Goal: Task Accomplishment & Management: Manage account settings

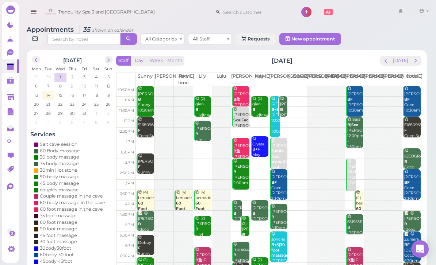
click at [62, 95] on span "15" at bounding box center [60, 95] width 5 height 7
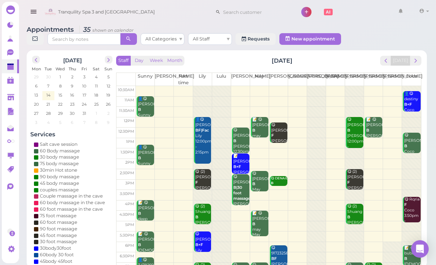
click at [410, 66] on div "Staff Day Week Month [DATE] [DATE] [PERSON_NAME] Part time [PERSON_NAME] [PERSO…" at bounding box center [268, 173] width 305 height 235
click at [418, 61] on span "next" at bounding box center [415, 60] width 7 height 7
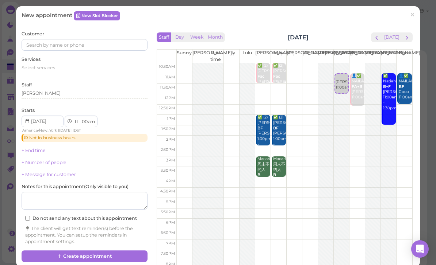
select select "12"
select select "pm"
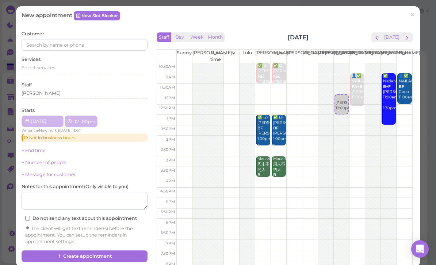
click at [342, 120] on div at bounding box center [341, 172] width 15 height 218
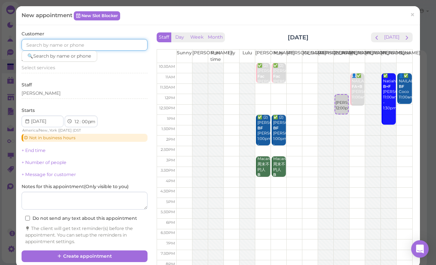
scroll to position [23, 0]
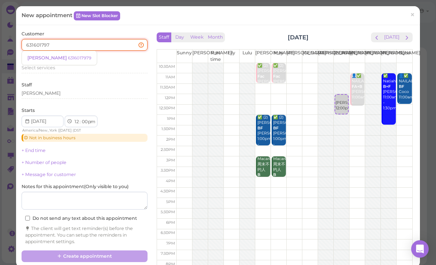
type input "6316017979"
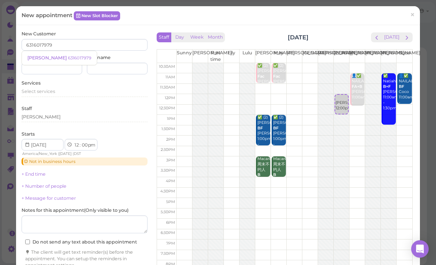
click at [59, 60] on div "[PERSON_NAME] 6316017979" at bounding box center [59, 57] width 64 height 5
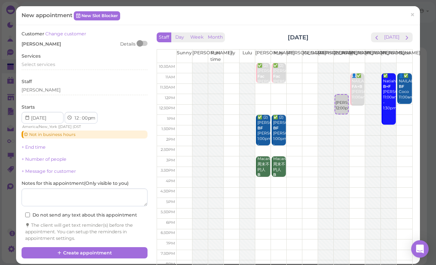
click at [50, 65] on span "Select services" at bounding box center [39, 64] width 34 height 5
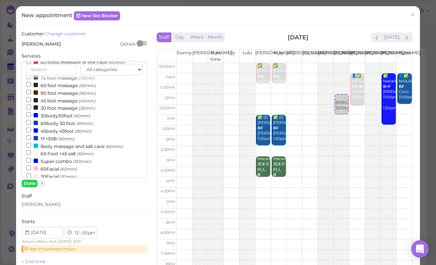
scroll to position [89, 0]
click at [80, 121] on small "(90min)" at bounding box center [84, 123] width 17 height 5
click at [31, 120] on input "60body 30 foot (90min)" at bounding box center [28, 122] width 5 height 5
click at [37, 185] on button "Done" at bounding box center [30, 184] width 16 height 8
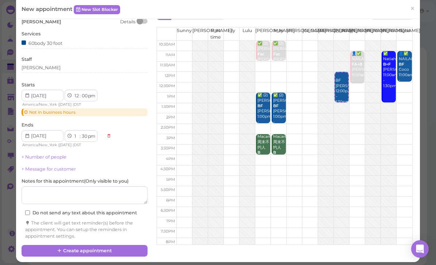
scroll to position [21, 0]
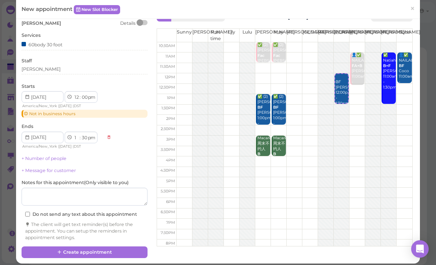
click at [87, 252] on button "Create appointment" at bounding box center [85, 253] width 126 height 12
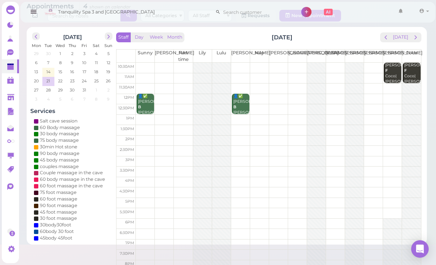
click at [394, 74] on div "[PERSON_NAME]|[PERSON_NAME] 10:30am - 11:30am" at bounding box center [393, 82] width 16 height 38
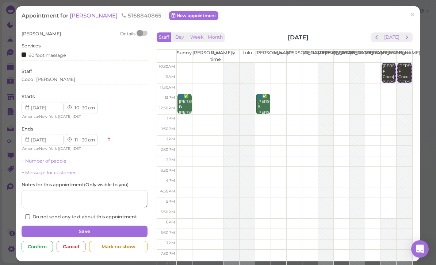
click at [72, 262] on div "[PERSON_NAME] Details Services 60 foot massage Staff [PERSON_NAME] Starts 1 2 3…" at bounding box center [218, 143] width 404 height 237
click at [69, 257] on div "[PERSON_NAME] Details Services 60 foot massage Staff [PERSON_NAME] Starts 1 2 3…" at bounding box center [218, 144] width 400 height 226
click at [67, 265] on html "Dashboard Reports Customers Conversations 0" at bounding box center [218, 132] width 436 height 265
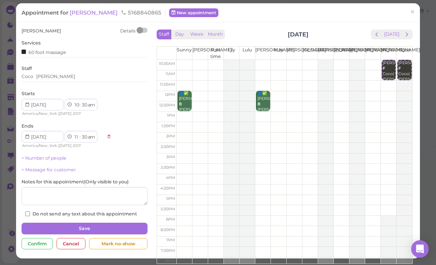
scroll to position [9, 0]
click at [69, 261] on div "Appointment for [PERSON_NAME] 5168840865 New appointment × [PERSON_NAME] Detail…" at bounding box center [218, 132] width 436 height 265
click at [69, 264] on div "Appointment for [PERSON_NAME] 5168840865 New appointment × [PERSON_NAME] Detail…" at bounding box center [218, 132] width 436 height 265
click at [73, 254] on div "[PERSON_NAME] Details Services 60 foot massage Staff [PERSON_NAME] Starts 1 2 3…" at bounding box center [218, 141] width 400 height 226
click at [403, 33] on button "next" at bounding box center [406, 35] width 11 height 10
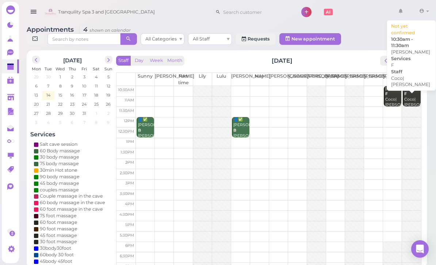
click at [412, 96] on div "[PERSON_NAME]|[PERSON_NAME] 10:30am - 11:30am" at bounding box center [412, 105] width 16 height 38
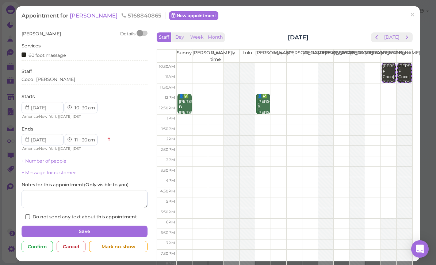
click at [64, 246] on div "Cancel" at bounding box center [71, 247] width 29 height 12
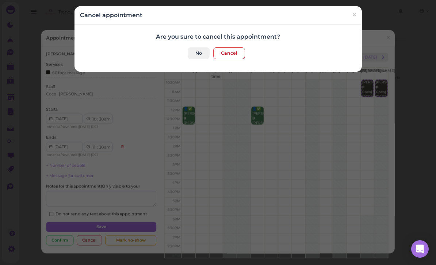
click at [227, 52] on button "Cancel" at bounding box center [229, 53] width 32 height 12
